Goal: Information Seeking & Learning: Stay updated

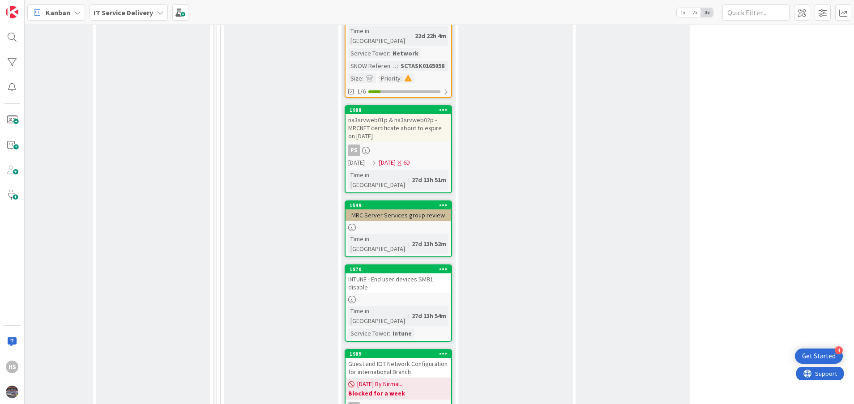
scroll to position [736, 405]
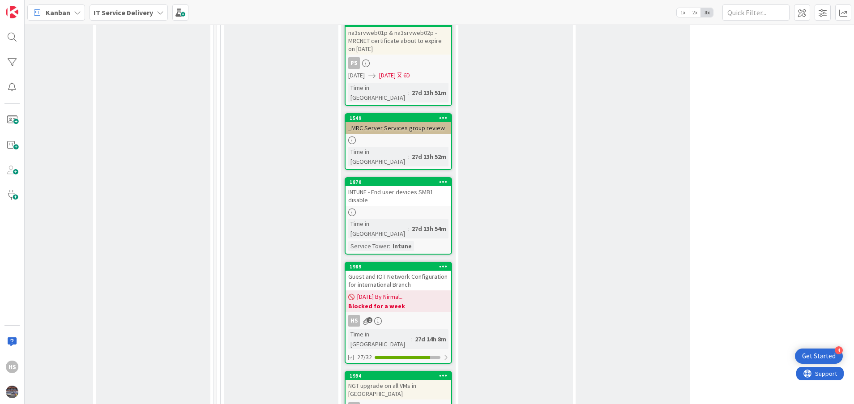
click at [444, 302] on b "Blocked for a week" at bounding box center [398, 306] width 100 height 9
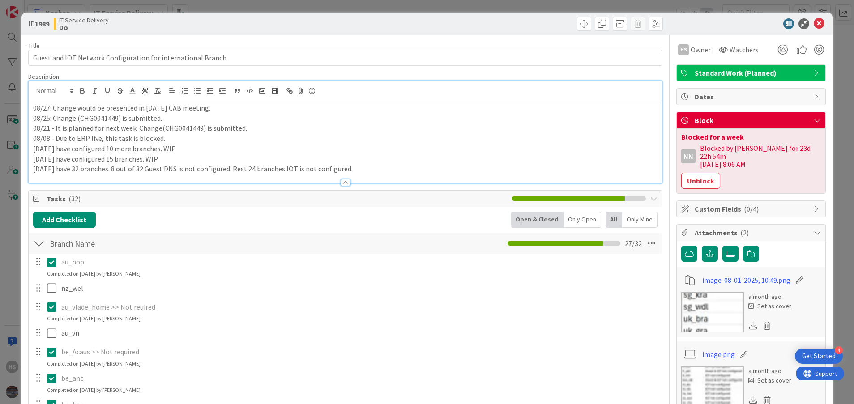
drag, startPoint x: 33, startPoint y: 94, endPoint x: 209, endPoint y: 109, distance: 177.1
click at [209, 109] on div "08/27: Change would be presented in [DATE] CAB meeting. 08/25: Change (CHG00414…" at bounding box center [346, 142] width 634 height 82
copy p "08/27: Change would be presented in [DATE] CAB meeting."
click at [31, 103] on div "08/27: Change would be presented in [DATE] CAB meeting. 08/25: Change (CHG00414…" at bounding box center [346, 142] width 634 height 82
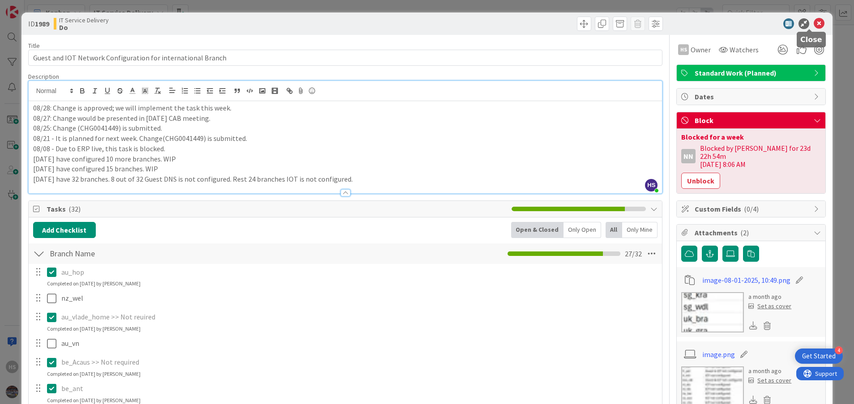
click at [814, 25] on icon at bounding box center [819, 23] width 11 height 11
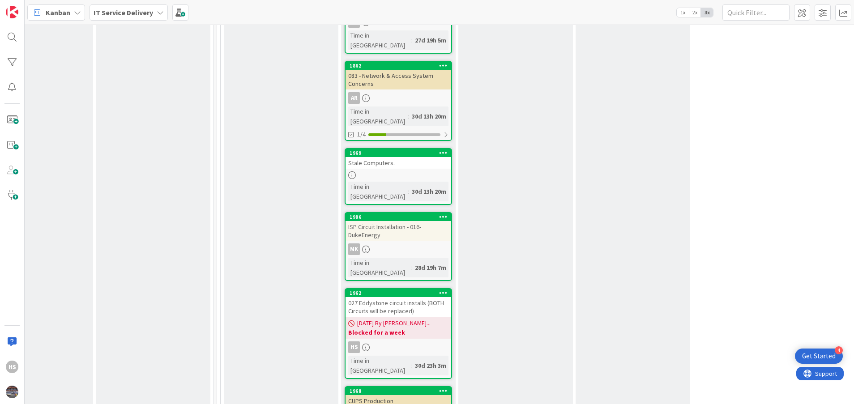
scroll to position [1133, 405]
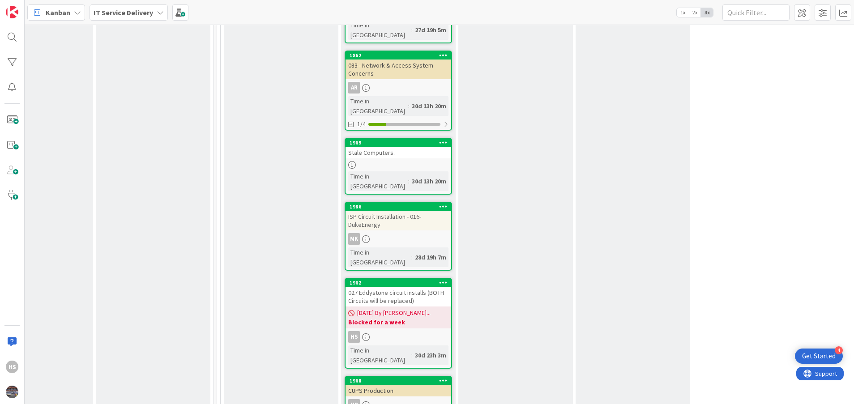
click at [402, 287] on div "027 Eddystone circuit installs (BOTH Circuits will be replaced)" at bounding box center [399, 297] width 106 height 20
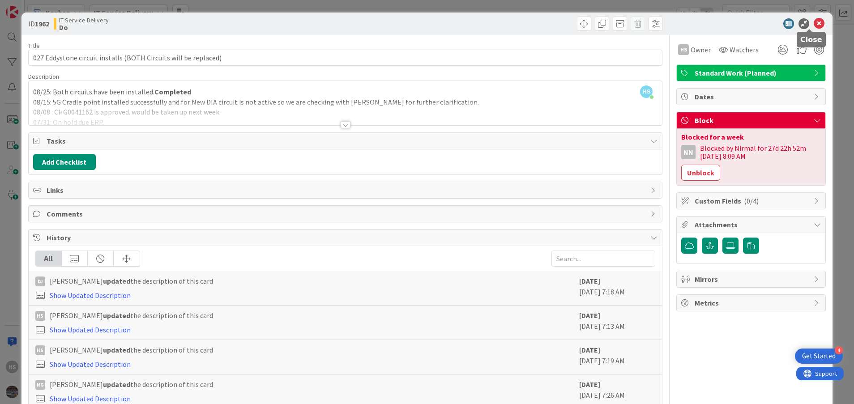
click at [814, 22] on icon at bounding box center [819, 23] width 11 height 11
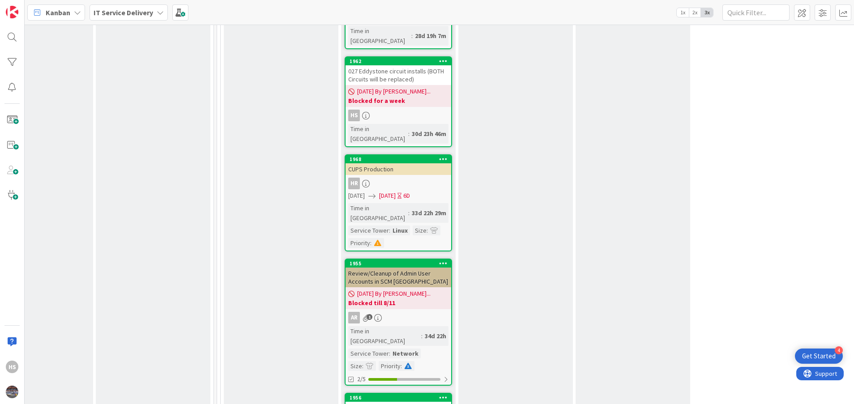
scroll to position [1360, 405]
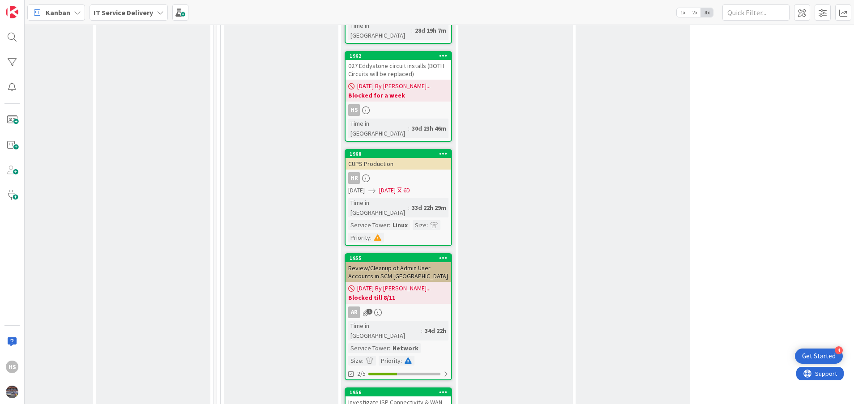
click at [414, 397] on div "Investigate ISP Connectivity & WAN Failures (Multiple Branches)" at bounding box center [399, 407] width 106 height 20
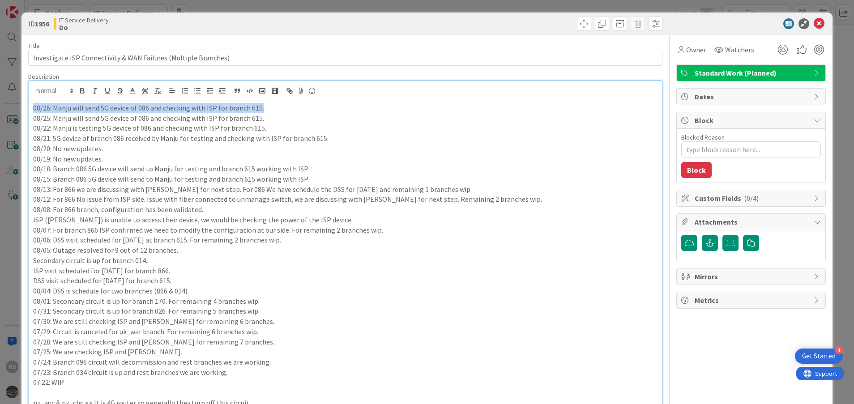
drag, startPoint x: 33, startPoint y: 87, endPoint x: 277, endPoint y: 100, distance: 244.7
click at [277, 100] on div "HS [PERSON_NAME] just joined 08/26: Manju will send 5G device of 086 and checki…" at bounding box center [346, 366] width 634 height 570
copy p "08/26: Manju will send 5G device of 086 and checking with ISP for branch 615."
click at [29, 104] on div "08/26: Manju will send 5G device of 086 and checking with ISP for branch 615. 0…" at bounding box center [346, 376] width 634 height 550
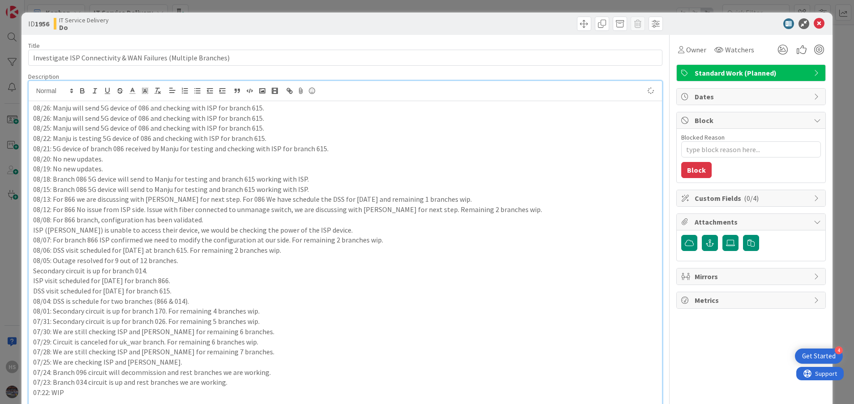
type textarea "x"
click at [51, 107] on p "08/26: Manju will send 5G device of 086 and checking with ISP for branch 615." at bounding box center [345, 108] width 625 height 10
click at [50, 107] on p "08/26: Manju will send 5G device of 086 and checking with ISP for branch 615." at bounding box center [345, 108] width 625 height 10
click at [162, 113] on p "08/26: Manju will send 5G device of 086 and checking with ISP for branch 615." at bounding box center [345, 118] width 625 height 10
click at [162, 107] on p "08/28: Manju will send 5G device of 086 and checking with ISP for branch 615." at bounding box center [345, 108] width 625 height 10
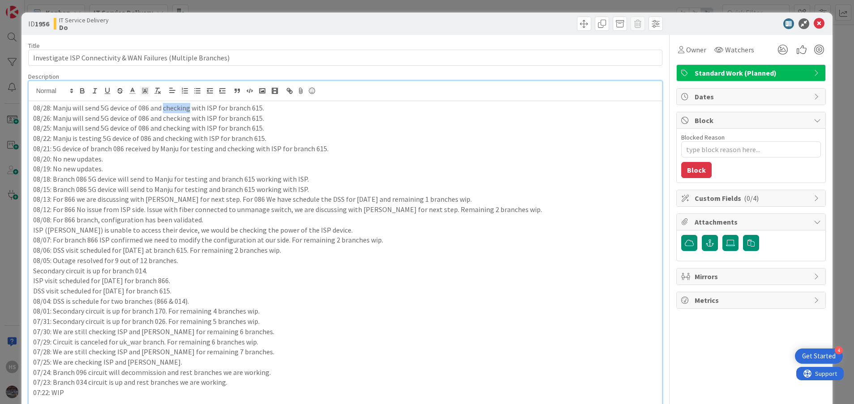
drag, startPoint x: 162, startPoint y: 107, endPoint x: 189, endPoint y: 110, distance: 26.6
click at [189, 110] on p "08/28: Manju will send 5G device of 086 and checking with ISP for branch 615." at bounding box center [345, 108] width 625 height 10
click at [165, 109] on p "08/28: Manju will send 5G device of 086 and setting up a call with ISP to troub…" at bounding box center [345, 108] width 625 height 10
click at [164, 108] on p "08/28: Manju will send 5G device of 086 and setting up a call with ISP to troub…" at bounding box center [345, 108] width 625 height 10
click at [250, 118] on p "08/26: Manju will send 5G device of 086 and checking with ISP for branch 615." at bounding box center [345, 118] width 625 height 10
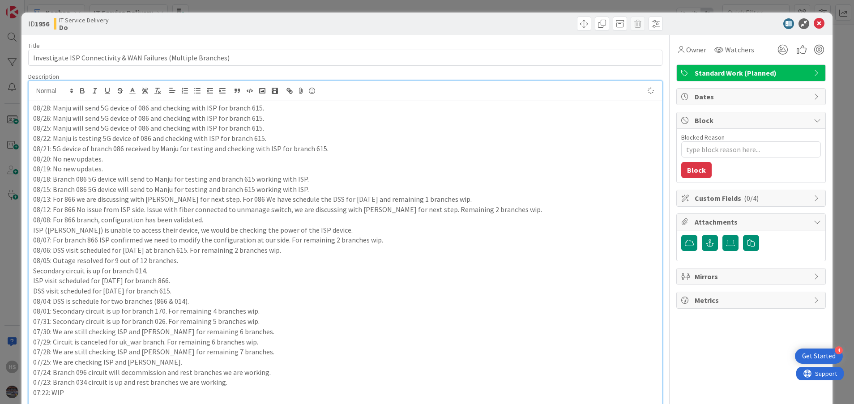
type textarea "x"
click at [814, 20] on icon at bounding box center [819, 23] width 11 height 11
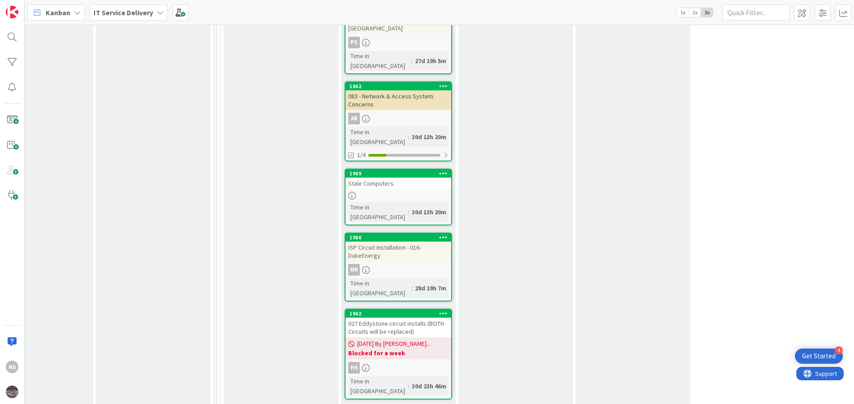
scroll to position [814, 405]
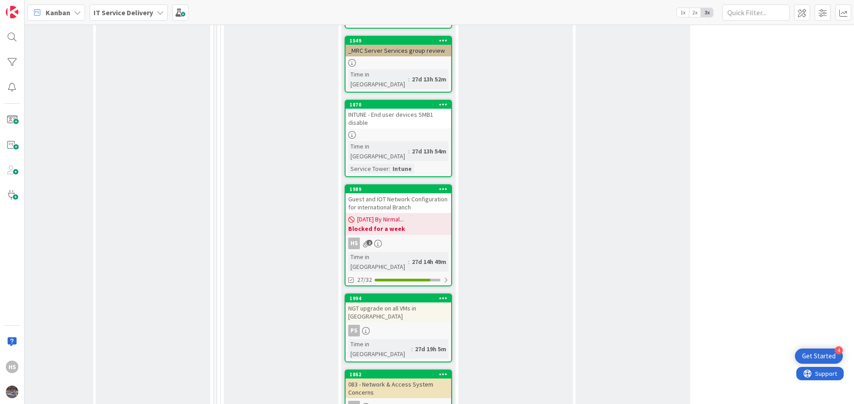
click at [404, 215] on span "[DATE] By Nirmal..." at bounding box center [380, 219] width 47 height 9
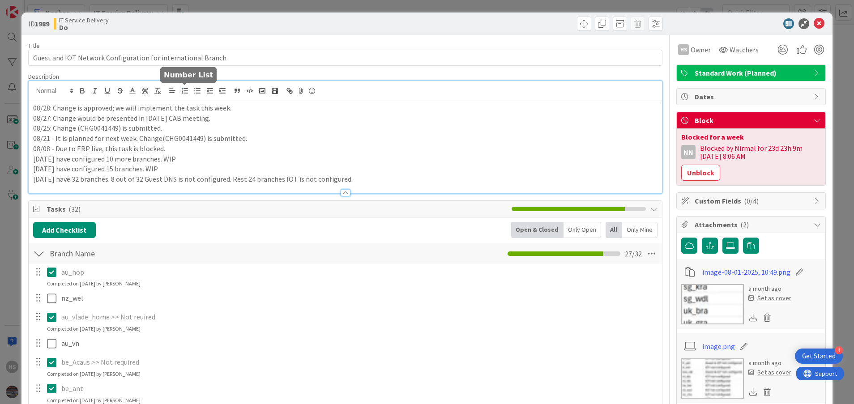
click at [179, 92] on div "08/28: Change is approved; we will implement the task this week. 08/27: Change …" at bounding box center [346, 137] width 634 height 112
click at [111, 110] on p "08/28: Change is approved; we will implement the task this week." at bounding box center [345, 108] width 625 height 10
click at [136, 130] on p "08/25: Change (CHG0041449) is submitted." at bounding box center [345, 128] width 625 height 10
click at [201, 158] on p "[DATE] have configured 10 more branches. WIP" at bounding box center [345, 159] width 625 height 10
click at [814, 21] on icon at bounding box center [819, 23] width 11 height 11
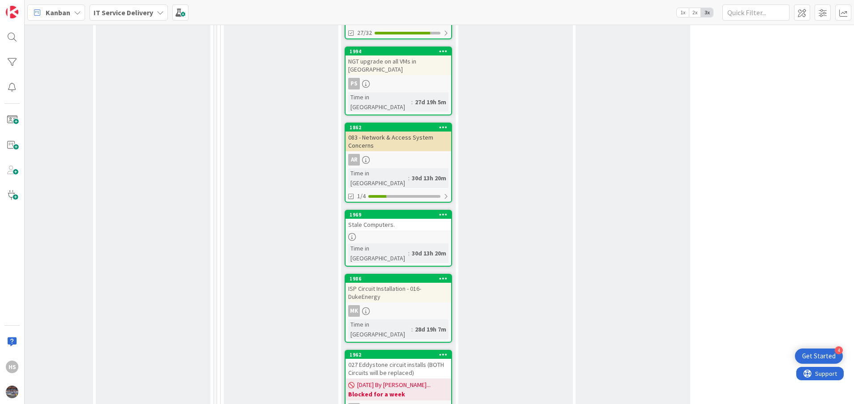
scroll to position [1077, 405]
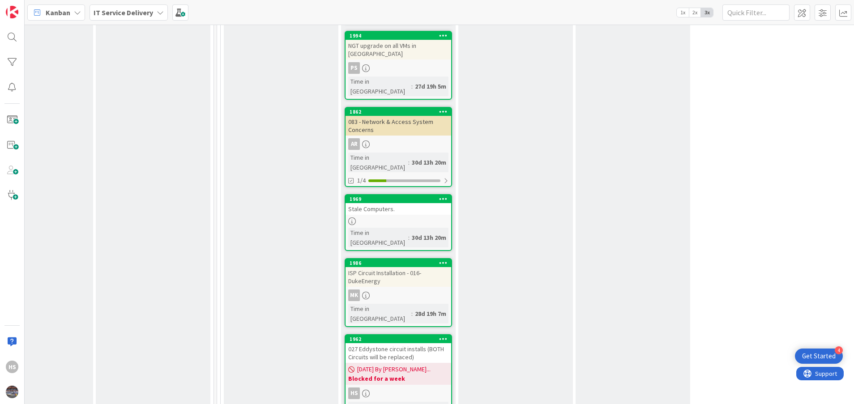
click at [379, 343] on div "027 Eddystone circuit installs (BOTH Circuits will be replaced)" at bounding box center [399, 353] width 106 height 20
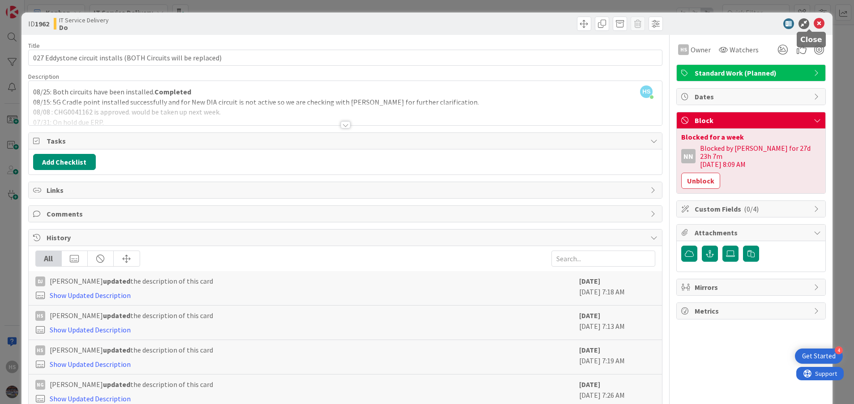
click at [814, 19] on icon at bounding box center [819, 23] width 11 height 11
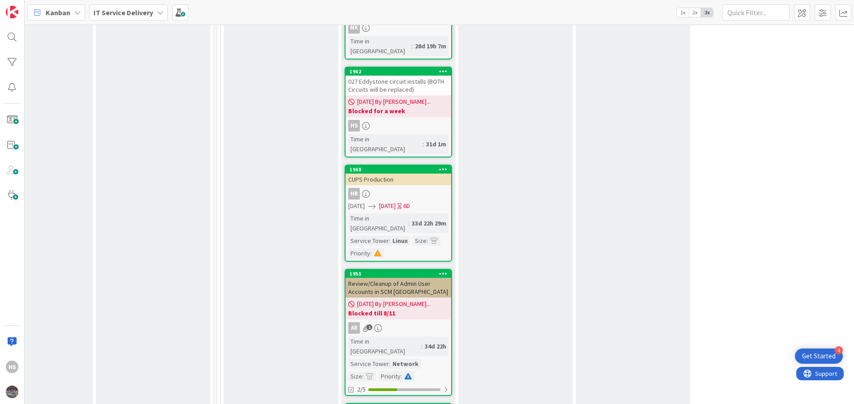
scroll to position [1411, 405]
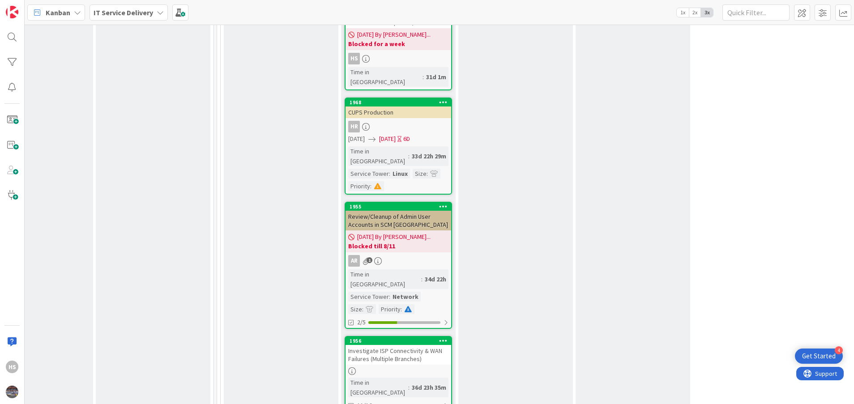
click at [409, 345] on div "Investigate ISP Connectivity & WAN Failures (Multiple Branches)" at bounding box center [399, 355] width 106 height 20
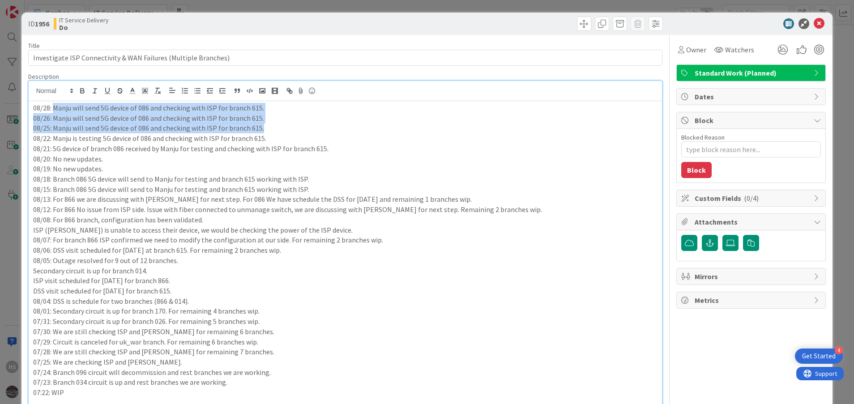
drag, startPoint x: 53, startPoint y: 92, endPoint x: 266, endPoint y: 129, distance: 216.4
click at [266, 129] on div "08/28: Manju will send 5G device of 086 and checking with ISP for branch 615. 0…" at bounding box center [346, 381] width 634 height 560
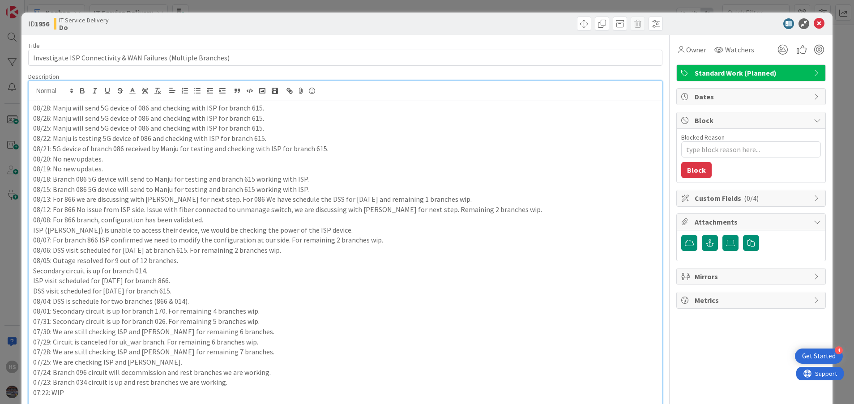
click at [179, 175] on p "08/18: Branch 086 5G device will send to Manju for testing and branch 615 worki…" at bounding box center [345, 179] width 625 height 10
drag, startPoint x: 162, startPoint y: 110, endPoint x: 261, endPoint y: 109, distance: 98.0
click at [261, 109] on p "08/28: Manju will send 5G device of 086 and checking with ISP for branch 615." at bounding box center [345, 108] width 625 height 10
drag, startPoint x: 52, startPoint y: 111, endPoint x: 147, endPoint y: 105, distance: 95.0
click at [147, 105] on p "08/28: Manju will send 5G device of 086 and checking with ISP for branch 615." at bounding box center [345, 108] width 625 height 10
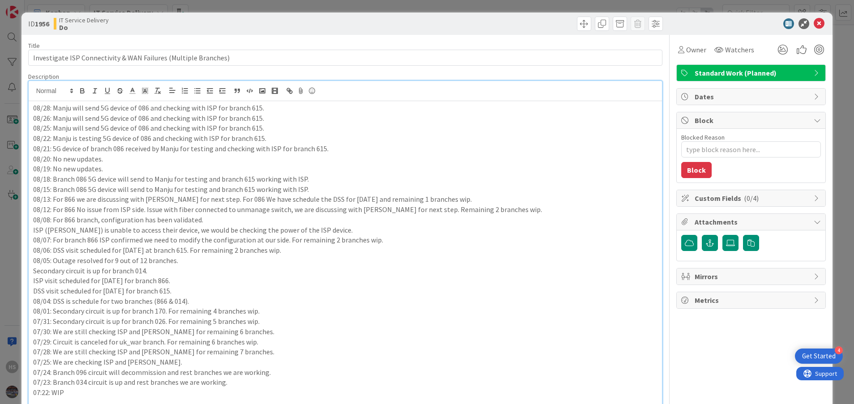
click at [816, 29] on div "ID 1956 IT Service Delivery Do" at bounding box center [427, 24] width 812 height 22
click at [814, 25] on icon at bounding box center [819, 23] width 11 height 11
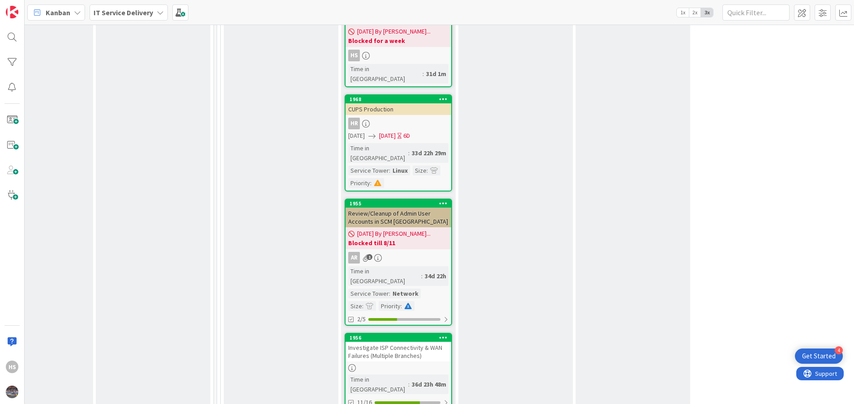
scroll to position [1420, 405]
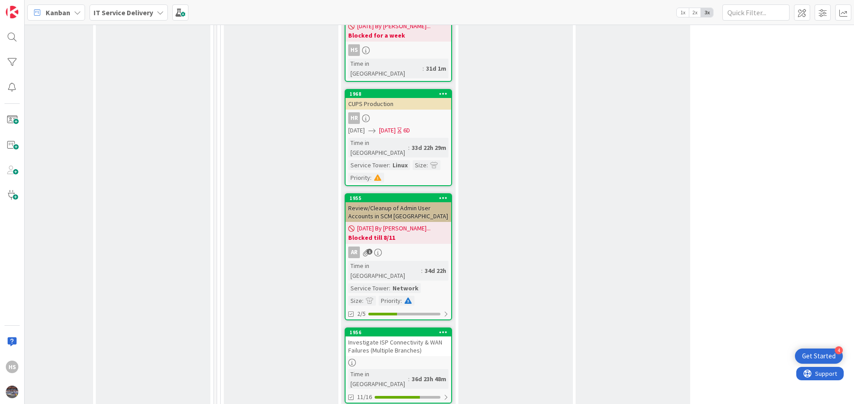
click at [411, 337] on div "Investigate ISP Connectivity & WAN Failures (Multiple Branches)" at bounding box center [399, 347] width 106 height 20
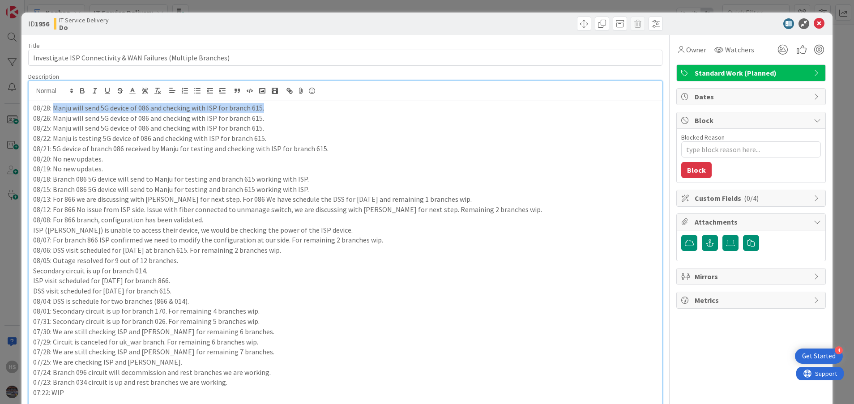
drag, startPoint x: 53, startPoint y: 91, endPoint x: 265, endPoint y: 106, distance: 212.7
click at [265, 106] on p "08/28: Manju will send 5G device of 086 and checking with ISP for branch 615." at bounding box center [345, 108] width 625 height 10
copy p "Manju will send 5G device of 086 and checking with ISP for branch 615."
click at [115, 188] on p "08/15: Branch 086 5G device will send to Manju for testing and branch 615 worki…" at bounding box center [345, 189] width 625 height 10
click at [816, 20] on div at bounding box center [746, 23] width 158 height 11
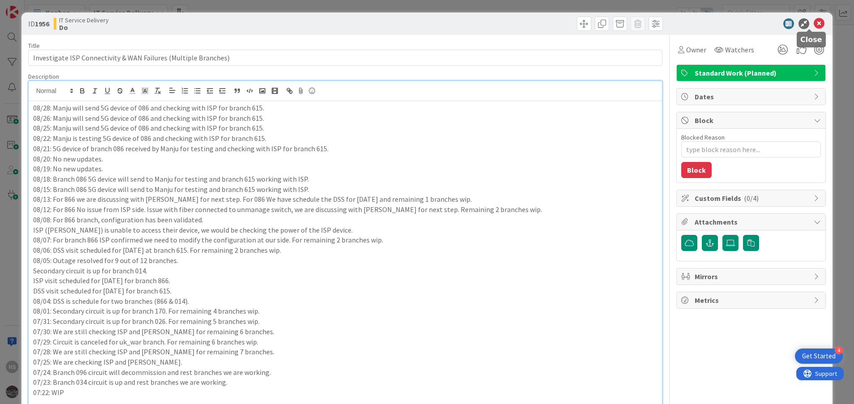
click at [814, 22] on icon at bounding box center [819, 23] width 11 height 11
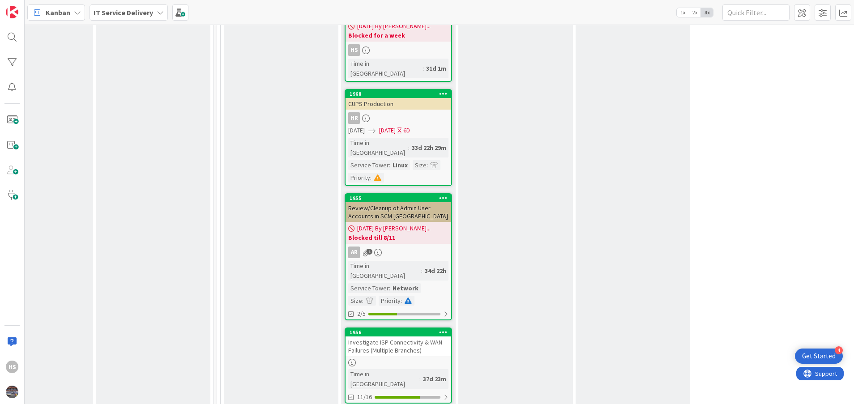
click at [397, 359] on div at bounding box center [399, 363] width 106 height 8
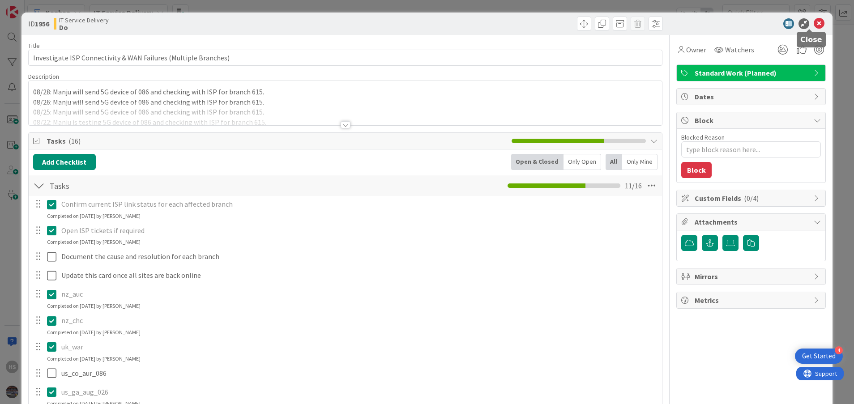
click at [814, 21] on icon at bounding box center [819, 23] width 11 height 11
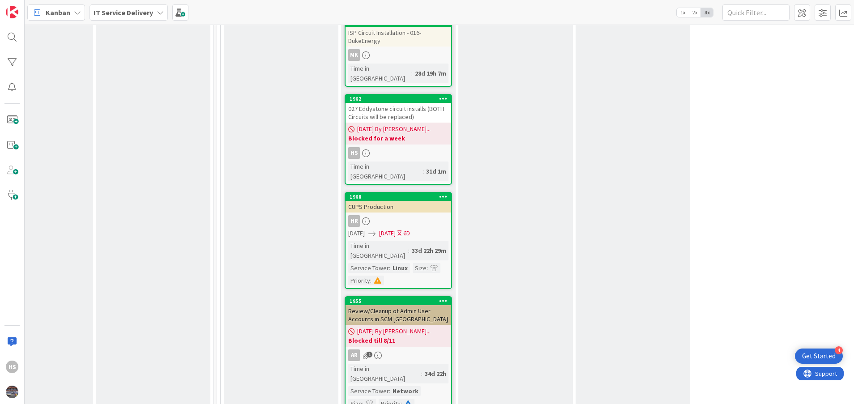
scroll to position [1327, 405]
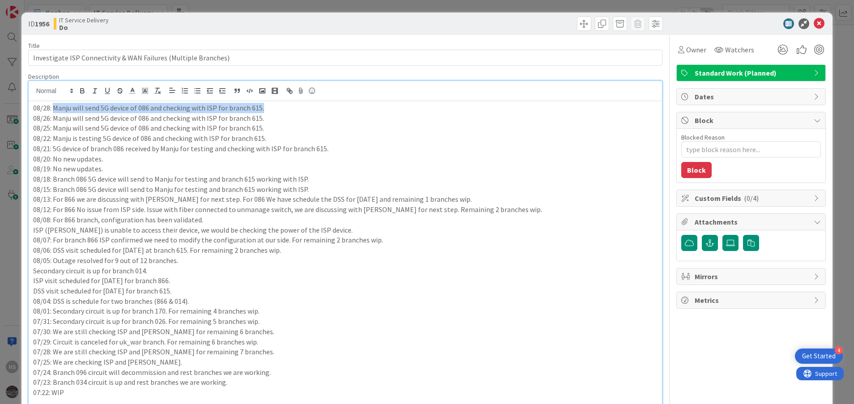
drag, startPoint x: 54, startPoint y: 92, endPoint x: 262, endPoint y: 107, distance: 208.6
click at [262, 107] on p "08/28: Manju will send 5G device of 086 and checking with ISP for branch 615." at bounding box center [345, 108] width 625 height 10
paste div
type textarea "x"
click at [346, 104] on p "08/28: We are checking with ISP for 086 and 615." at bounding box center [345, 108] width 625 height 10
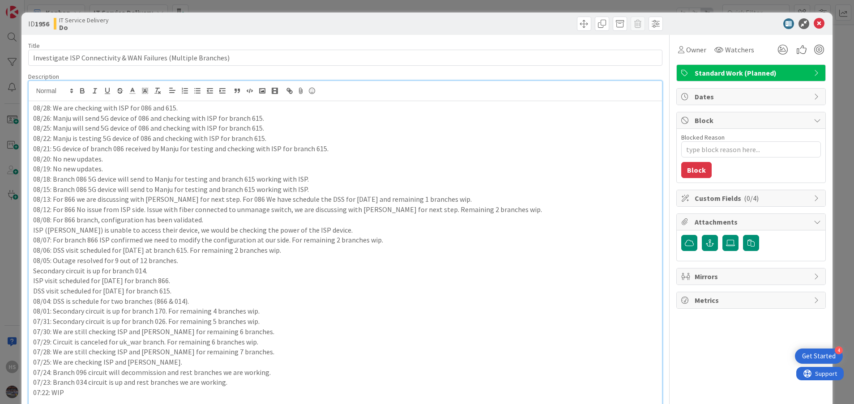
click at [815, 25] on div at bounding box center [746, 23] width 158 height 11
click at [814, 18] on icon at bounding box center [819, 23] width 11 height 11
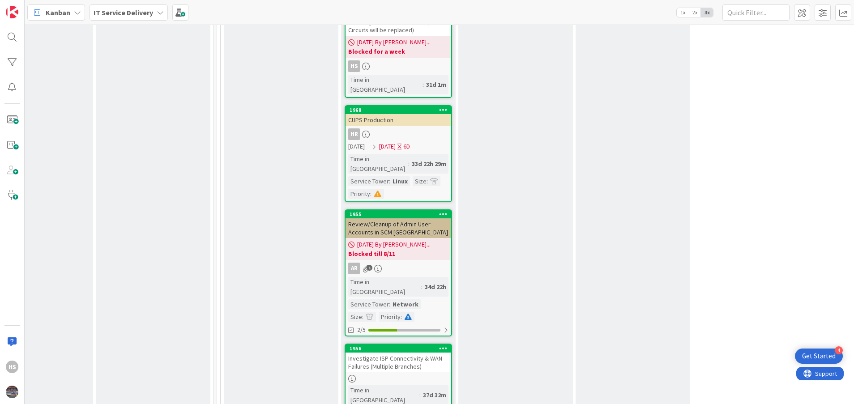
click at [384, 375] on div at bounding box center [399, 379] width 106 height 8
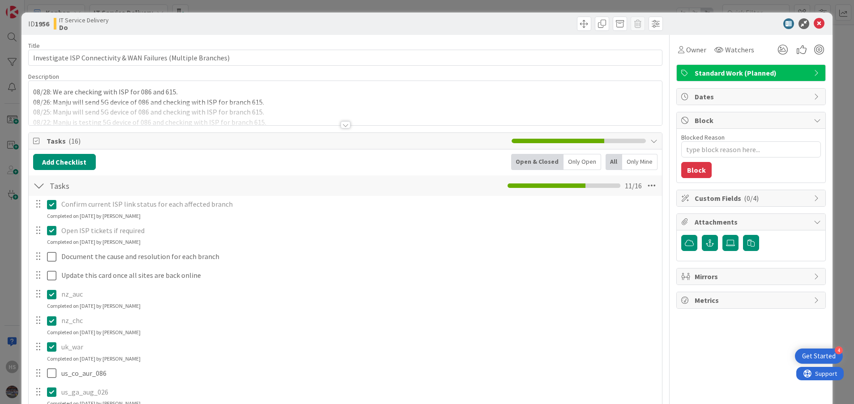
click at [341, 126] on div at bounding box center [346, 124] width 10 height 7
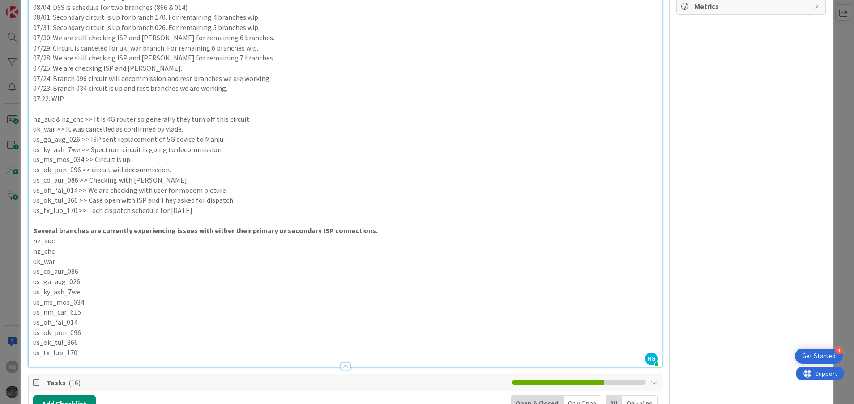
scroll to position [292, 0]
type textarea "x"
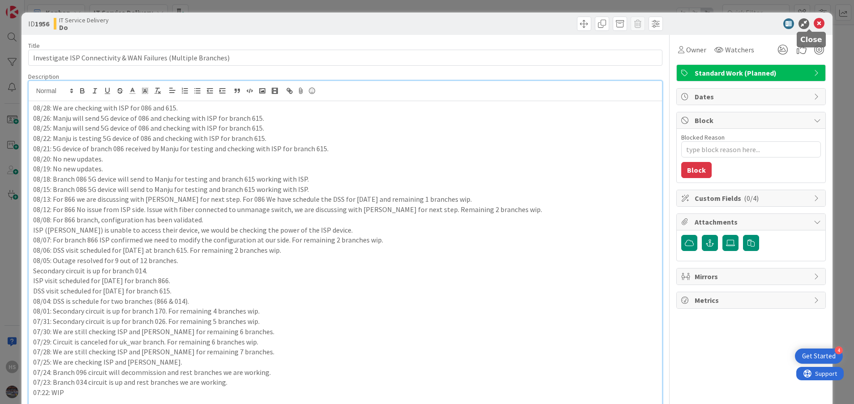
click at [814, 24] on icon at bounding box center [819, 23] width 11 height 11
